Goal: Check status: Check status

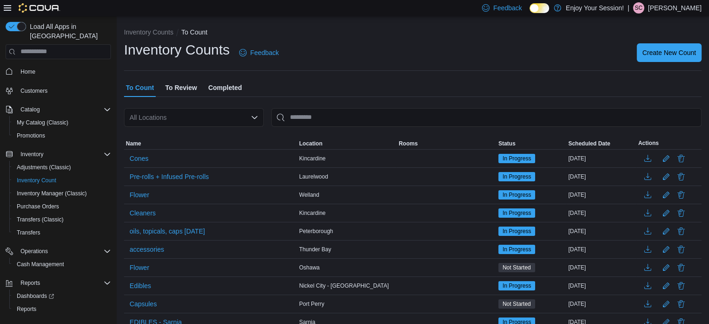
click at [220, 87] on span "Completed" at bounding box center [225, 87] width 34 height 19
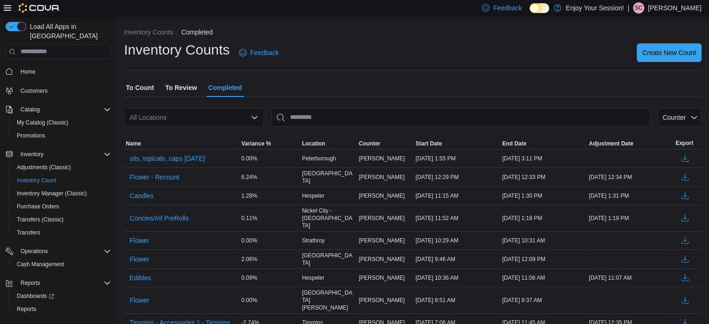
click at [180, 87] on span "To Review" at bounding box center [181, 87] width 32 height 19
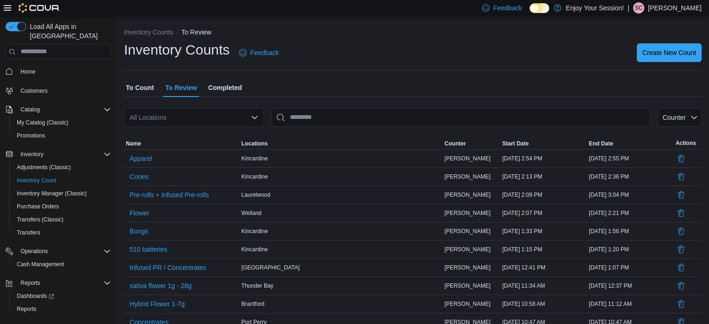
click at [161, 116] on div "All Locations" at bounding box center [194, 117] width 140 height 19
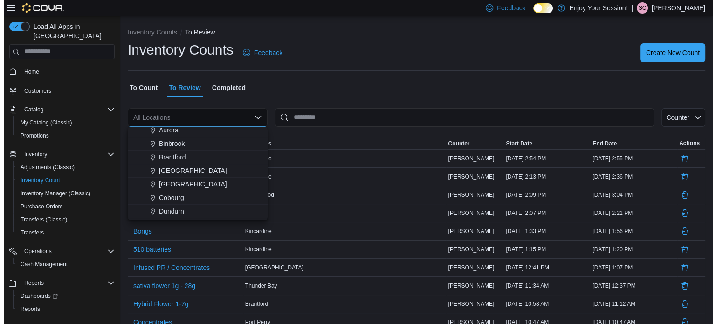
scroll to position [47, 0]
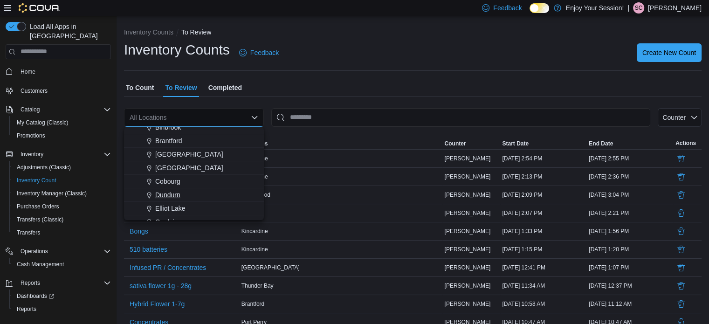
click at [162, 192] on span "Dundurn" at bounding box center [167, 194] width 25 height 9
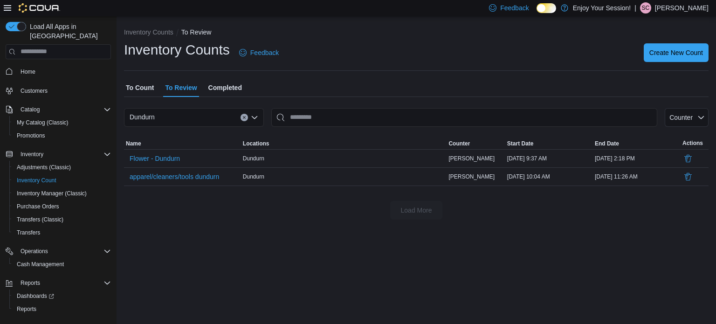
click at [150, 91] on span "To Count" at bounding box center [140, 87] width 28 height 19
